Goal: Task Accomplishment & Management: Manage account settings

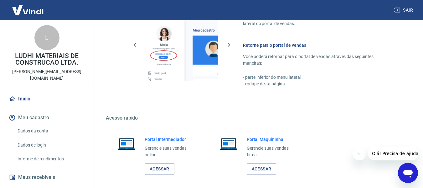
scroll to position [326, 0]
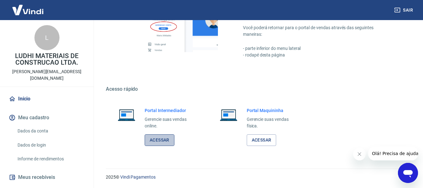
click at [162, 144] on link "Acessar" at bounding box center [160, 140] width 30 height 12
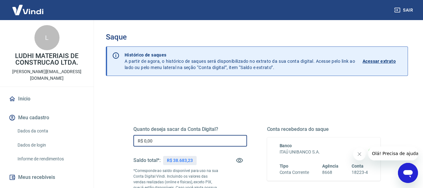
click at [201, 137] on input "R$ 0,00" at bounding box center [190, 141] width 114 height 12
drag, startPoint x: 198, startPoint y: 139, endPoint x: 143, endPoint y: 140, distance: 54.2
click at [143, 140] on input "R$ 18.000,00" at bounding box center [190, 141] width 114 height 12
click at [145, 140] on input "R$ 18.000,00" at bounding box center [190, 141] width 114 height 12
drag, startPoint x: 189, startPoint y: 141, endPoint x: 144, endPoint y: 142, distance: 44.5
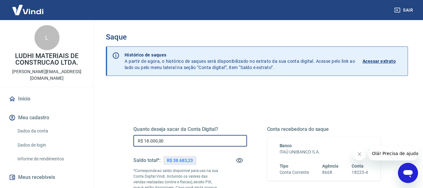
click at [144, 142] on input "R$ 18.000,00" at bounding box center [190, 141] width 114 height 12
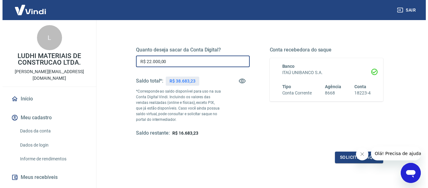
scroll to position [94, 0]
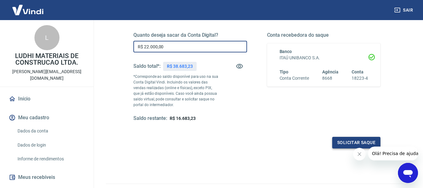
type input "R$ 22.000,00"
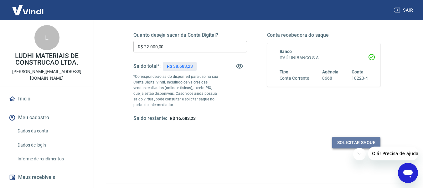
click at [339, 142] on button "Solicitar saque" at bounding box center [356, 143] width 48 height 12
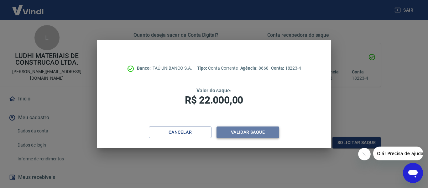
click at [261, 128] on button "Validar saque" at bounding box center [247, 132] width 63 height 12
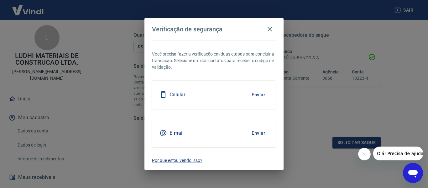
click at [236, 96] on div "Celular Enviar" at bounding box center [214, 95] width 124 height 28
click at [259, 85] on div "Celular Enviar" at bounding box center [214, 95] width 124 height 28
click at [259, 94] on button "Enviar" at bounding box center [258, 94] width 20 height 13
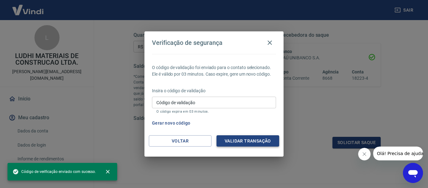
click at [247, 142] on button "Validar transação" at bounding box center [247, 141] width 63 height 12
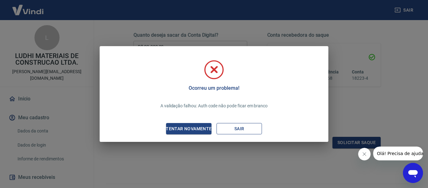
click at [247, 129] on button "Sair" at bounding box center [238, 129] width 45 height 12
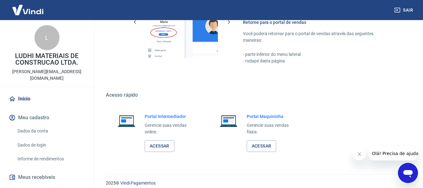
scroll to position [326, 0]
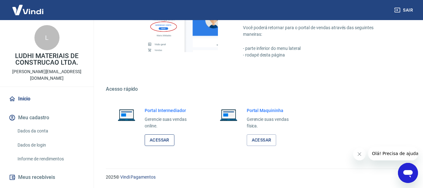
click at [171, 139] on link "Acessar" at bounding box center [160, 140] width 30 height 12
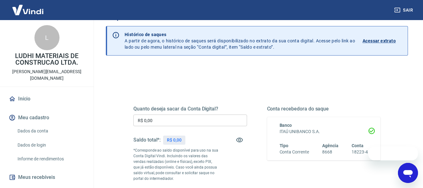
scroll to position [31, 0]
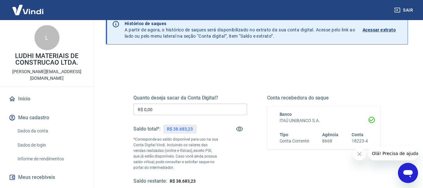
click at [184, 106] on input "R$ 0,00" at bounding box center [190, 109] width 114 height 12
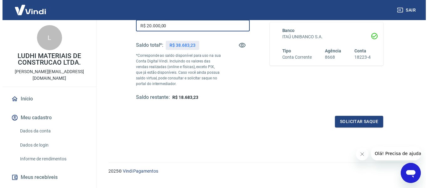
scroll to position [128, 0]
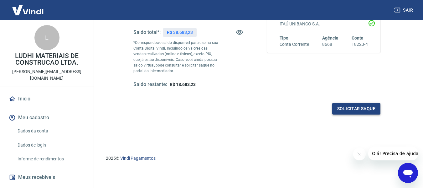
type input "R$ 20.000,00"
click at [360, 114] on button "Solicitar saque" at bounding box center [356, 109] width 48 height 12
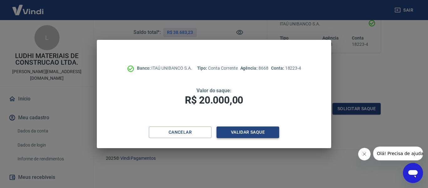
click at [261, 134] on button "Validar saque" at bounding box center [247, 132] width 63 height 12
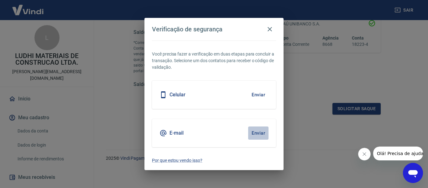
click at [252, 132] on button "Enviar" at bounding box center [258, 132] width 20 height 13
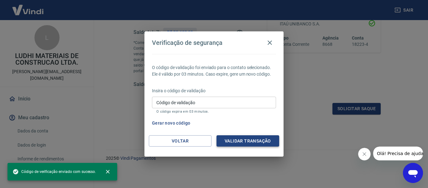
click at [242, 139] on button "Validar transação" at bounding box center [247, 141] width 63 height 12
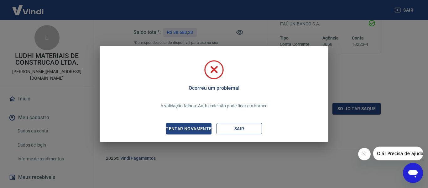
click at [235, 132] on button "Sair" at bounding box center [238, 129] width 45 height 12
